Goal: Information Seeking & Learning: Learn about a topic

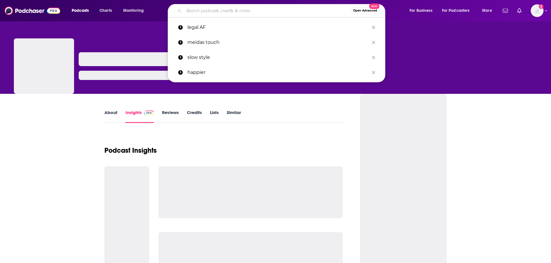
click at [234, 8] on input "Search podcasts, credits, & more..." at bounding box center [267, 10] width 167 height 9
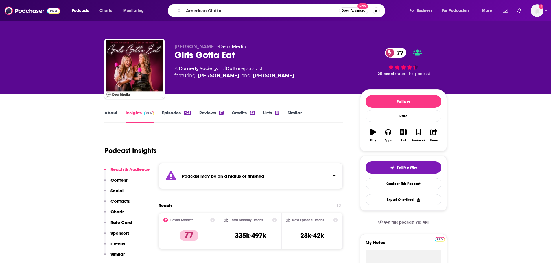
type input "American Glutton"
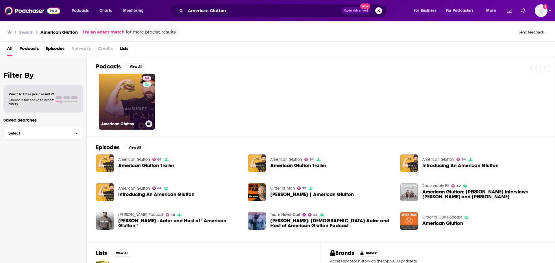
click at [140, 91] on link "64 American Glutton" at bounding box center [127, 102] width 56 height 56
